Goal: Use online tool/utility: Utilize a website feature to perform a specific function

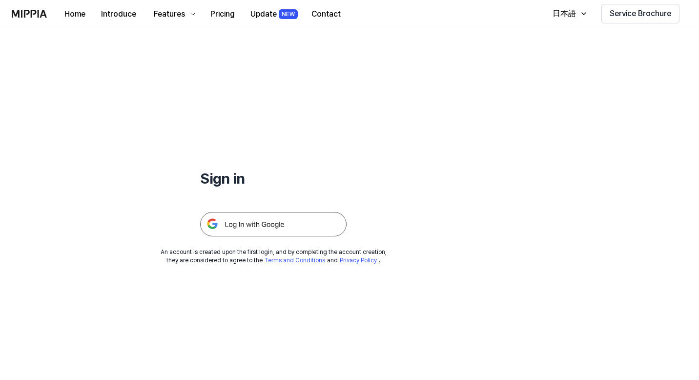
click at [273, 225] on img at bounding box center [273, 224] width 147 height 24
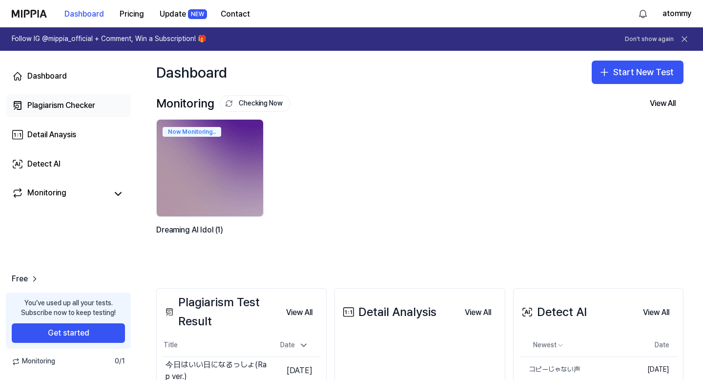
click at [64, 105] on div "Plagiarism Checker" at bounding box center [61, 106] width 68 height 12
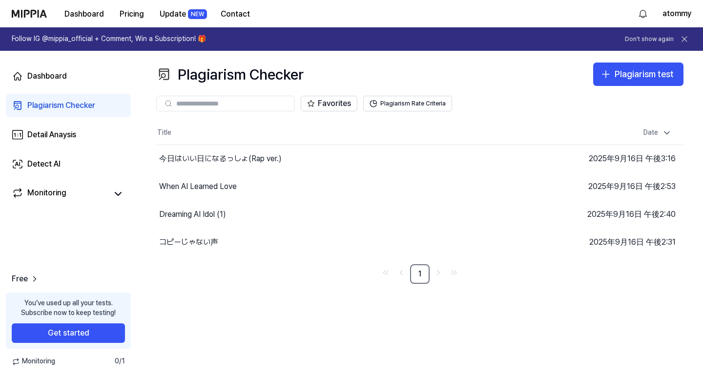
click at [254, 296] on div "Plagiarism Checker Plagiarism test Plagiarism Checker Detail Analysis Detect AI…" at bounding box center [420, 215] width 567 height 329
click at [319, 283] on div "Plagiarism Checker Plagiarism test Plagiarism Checker Detail Analysis Detect AI…" at bounding box center [420, 215] width 567 height 329
